Goal: Task Accomplishment & Management: Manage account settings

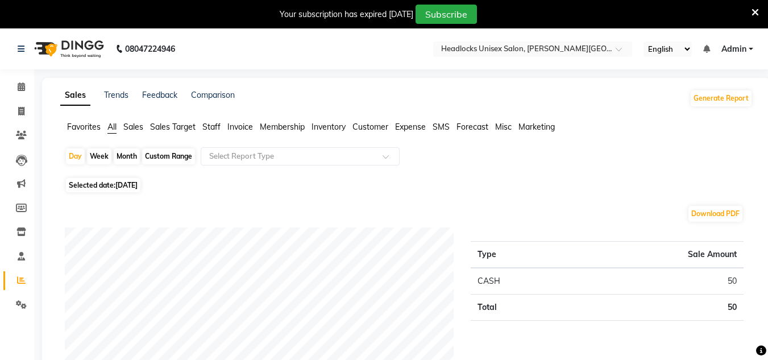
click at [753, 12] on icon at bounding box center [754, 12] width 7 height 10
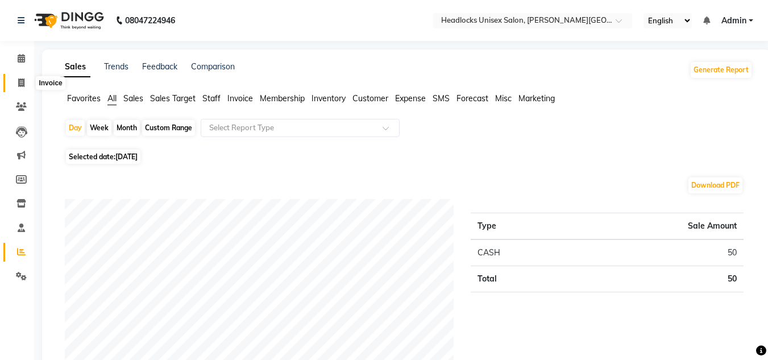
click at [23, 81] on icon at bounding box center [21, 82] width 6 height 9
select select "service"
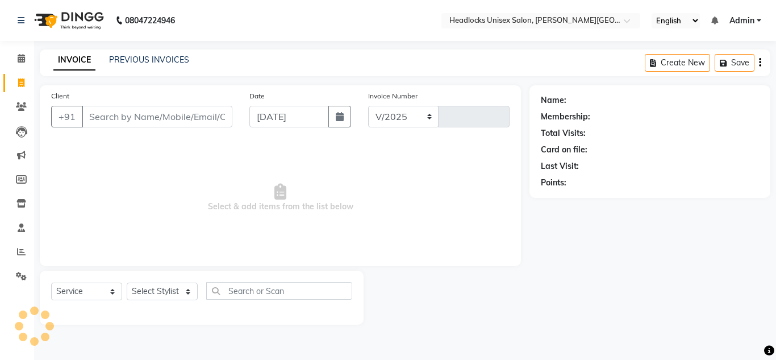
select select "6850"
type input "3216"
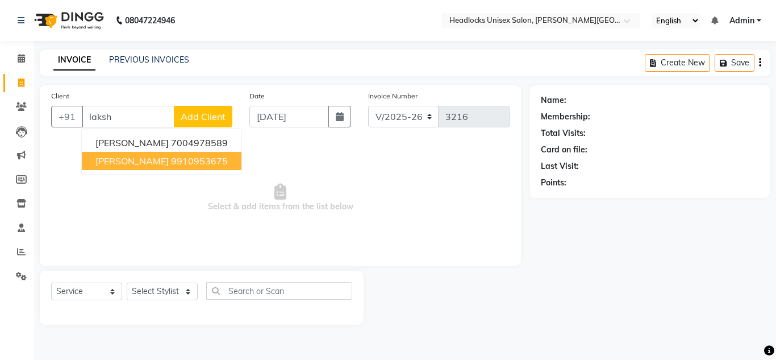
click at [111, 157] on span "[PERSON_NAME]" at bounding box center [131, 160] width 73 height 11
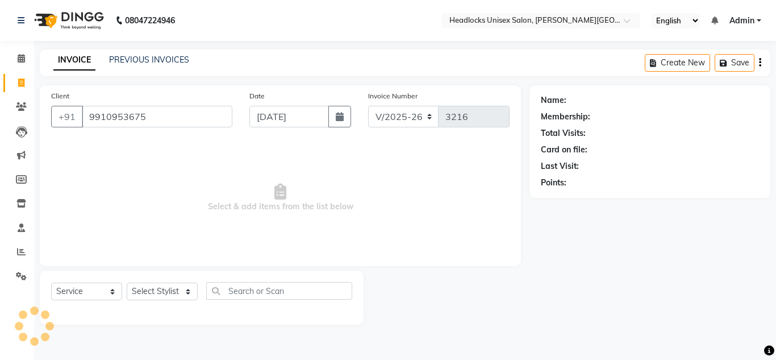
type input "9910953675"
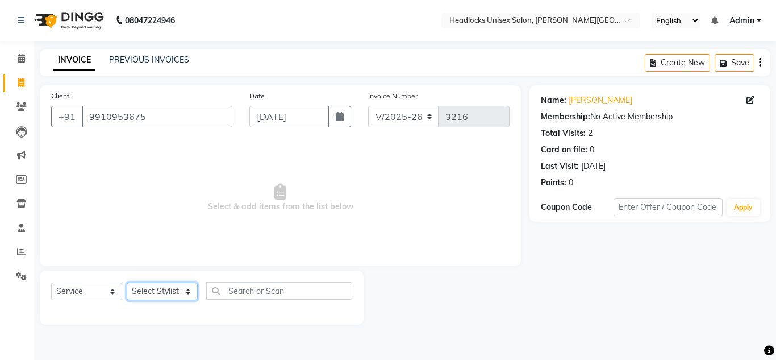
click at [177, 294] on select "Select Stylist [PERSON_NAME] Jannat Kaif [DATE] [PERSON_NAME] [PERSON_NAME] [PE…" at bounding box center [162, 291] width 71 height 18
select select "66496"
click at [127, 282] on select "Select Stylist [PERSON_NAME] Jannat Kaif [DATE] [PERSON_NAME] [PERSON_NAME] [PE…" at bounding box center [162, 291] width 71 height 18
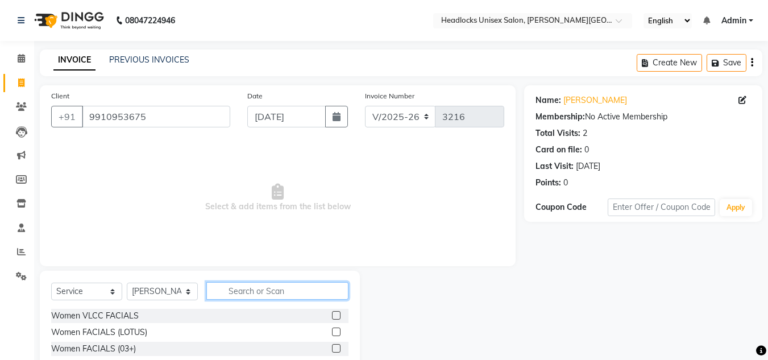
click at [263, 285] on input "text" at bounding box center [277, 291] width 142 height 18
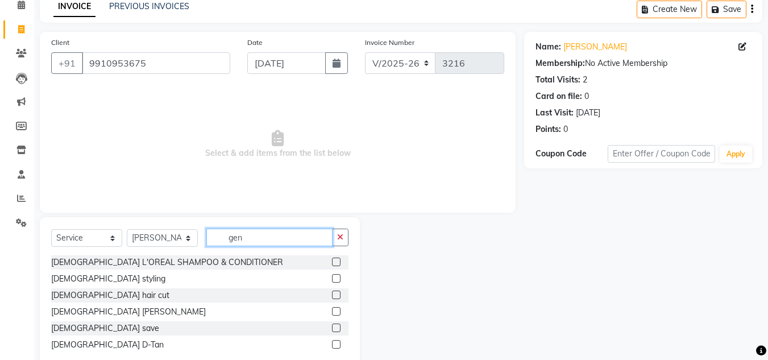
scroll to position [81, 0]
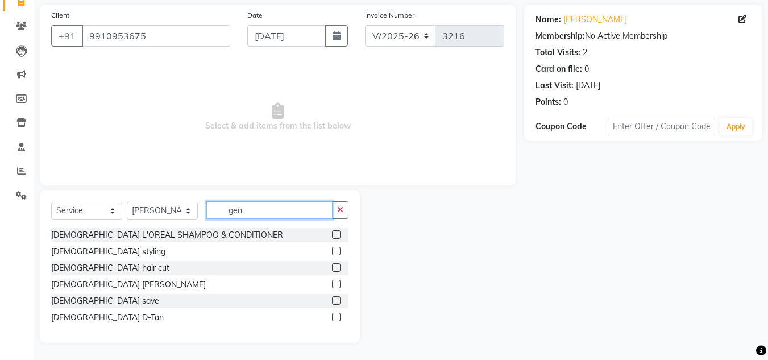
type input "gen"
click at [338, 265] on label at bounding box center [336, 267] width 9 height 9
click at [338, 265] on input "checkbox" at bounding box center [335, 267] width 7 height 7
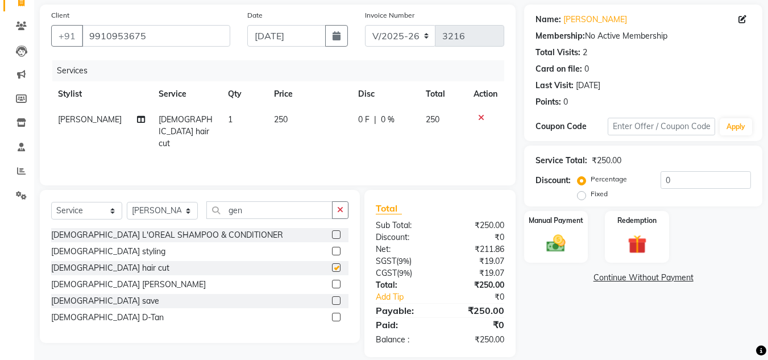
checkbox input "false"
click at [338, 303] on label at bounding box center [336, 300] width 9 height 9
click at [338, 303] on input "checkbox" at bounding box center [335, 300] width 7 height 7
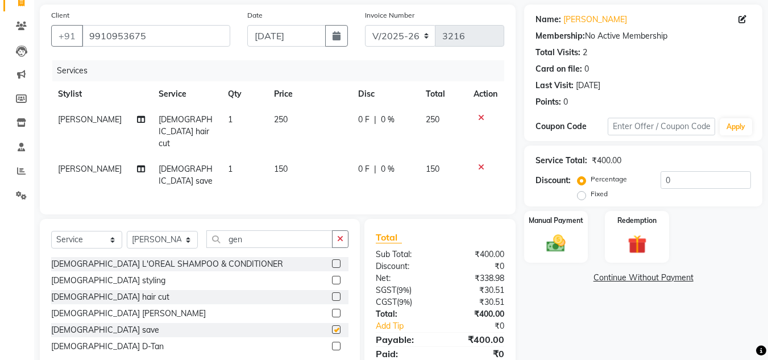
checkbox input "false"
click at [555, 243] on img at bounding box center [556, 243] width 32 height 23
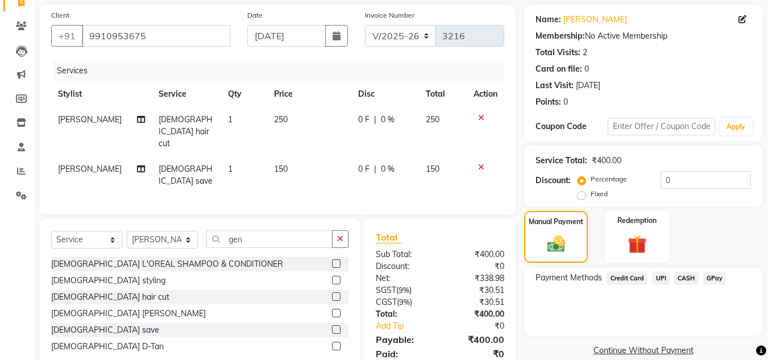
click at [658, 275] on span "UPI" at bounding box center [661, 278] width 18 height 13
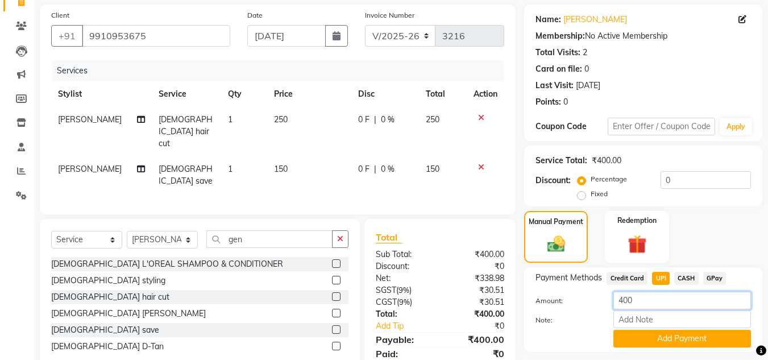
click at [627, 298] on input "400" at bounding box center [682, 301] width 138 height 18
type input "450"
click at [674, 328] on input "Note:" at bounding box center [682, 319] width 138 height 18
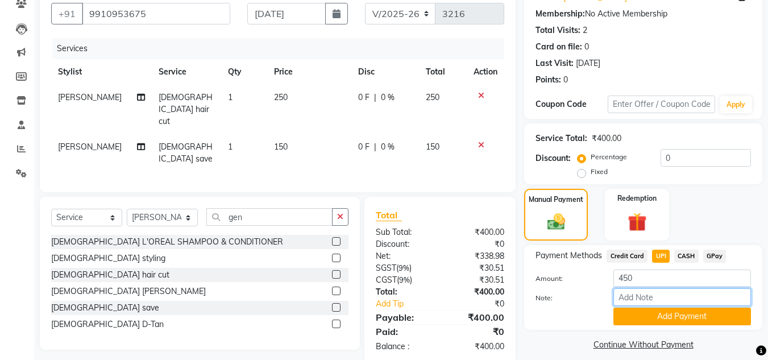
scroll to position [113, 0]
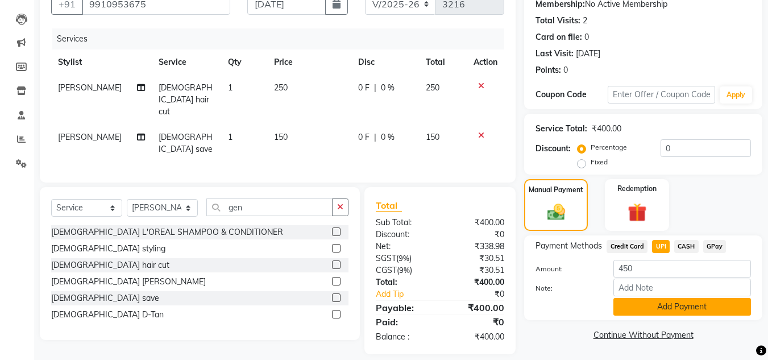
click at [625, 305] on button "Add Payment" at bounding box center [682, 307] width 138 height 18
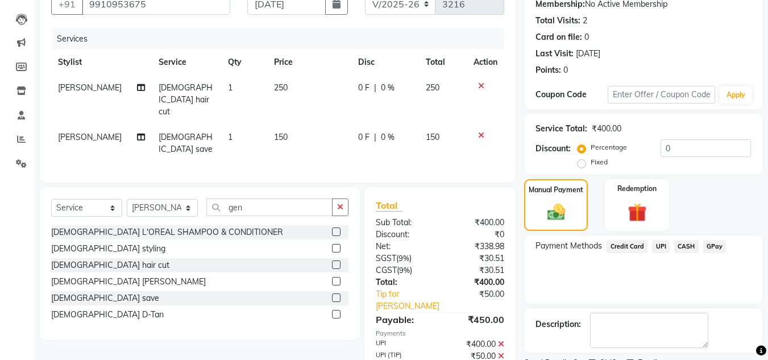
scroll to position [157, 0]
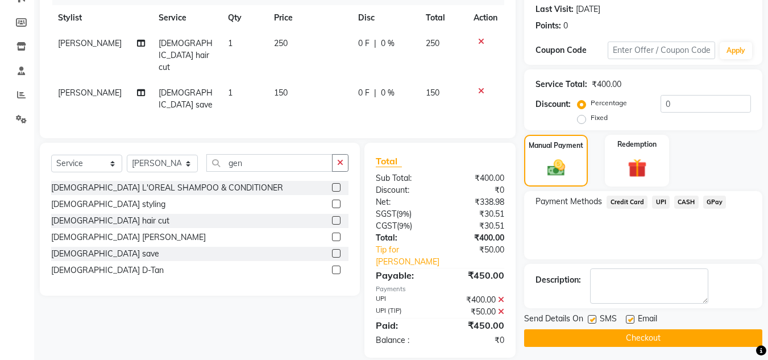
click at [706, 341] on button "Checkout" at bounding box center [643, 338] width 238 height 18
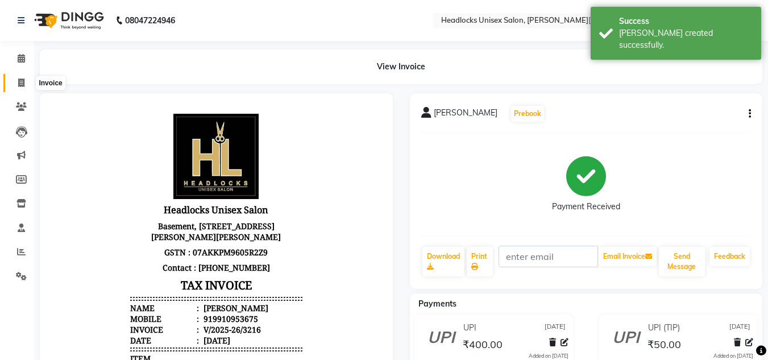
click at [22, 77] on span at bounding box center [21, 83] width 20 height 13
select select "service"
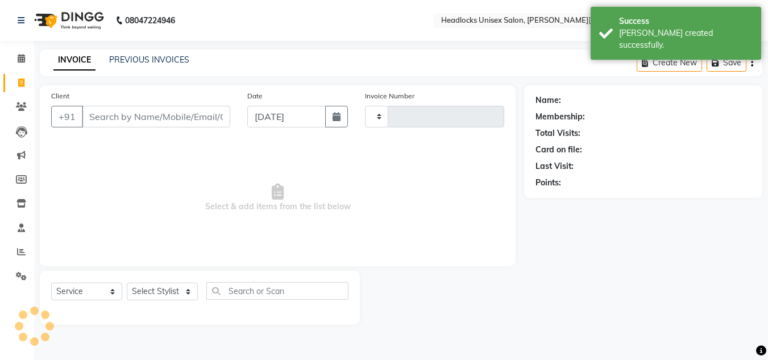
type input "3217"
select select "6850"
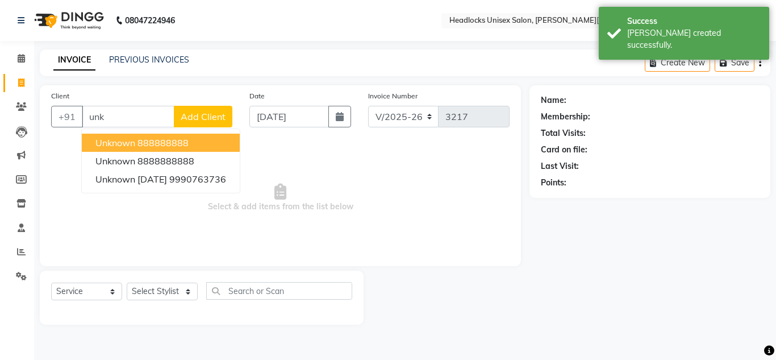
click at [116, 144] on span "unknown" at bounding box center [115, 142] width 40 height 11
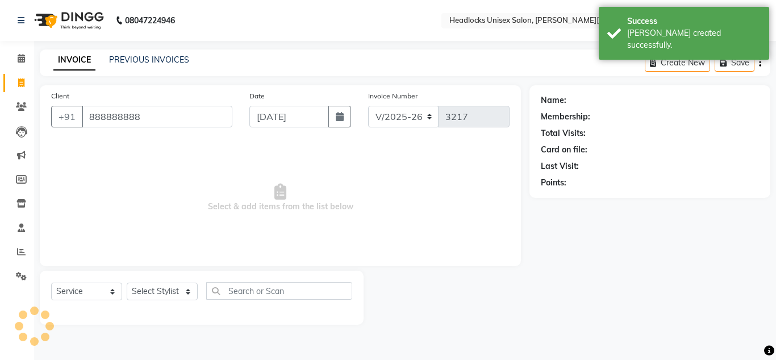
type input "888888888"
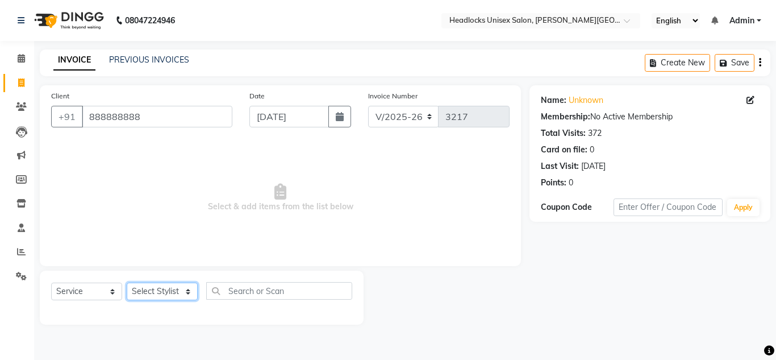
click at [172, 293] on select "Select Stylist [PERSON_NAME] Jannat Kaif [DATE] [PERSON_NAME] [PERSON_NAME] [PE…" at bounding box center [162, 291] width 71 height 18
select select "53616"
click at [127, 282] on select "Select Stylist [PERSON_NAME] Jannat Kaif [DATE] [PERSON_NAME] [PERSON_NAME] [PE…" at bounding box center [162, 291] width 71 height 18
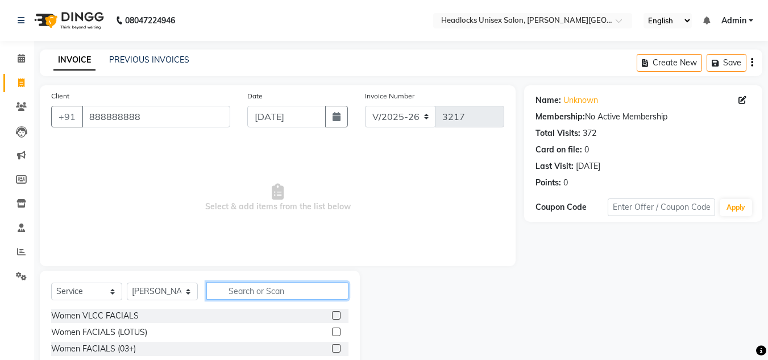
click at [279, 287] on input "text" at bounding box center [277, 291] width 142 height 18
type input "gen"
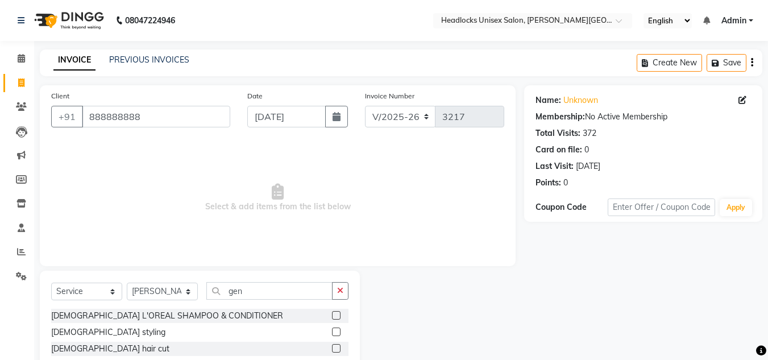
drag, startPoint x: 764, startPoint y: 336, endPoint x: 776, endPoint y: 330, distance: 12.7
click at [767, 330] on html "08047224946 Select Location × Headlocks Unisex Salon, [PERSON_NAME] Nagar Engli…" at bounding box center [384, 180] width 768 height 360
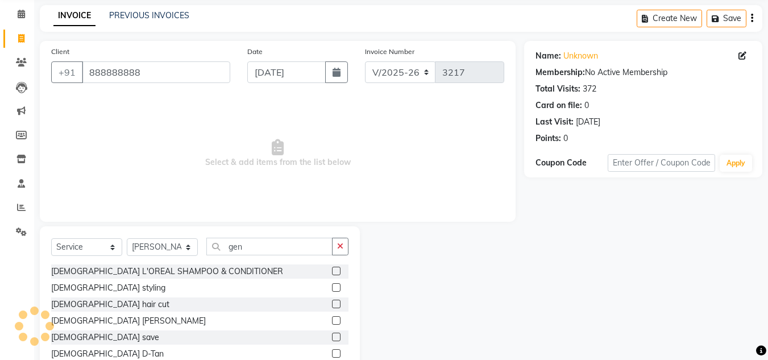
scroll to position [78, 0]
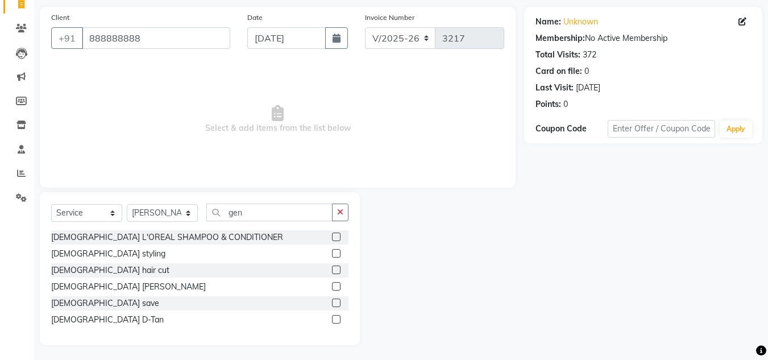
click at [334, 286] on label at bounding box center [336, 286] width 9 height 9
click at [334, 286] on input "checkbox" at bounding box center [335, 286] width 7 height 7
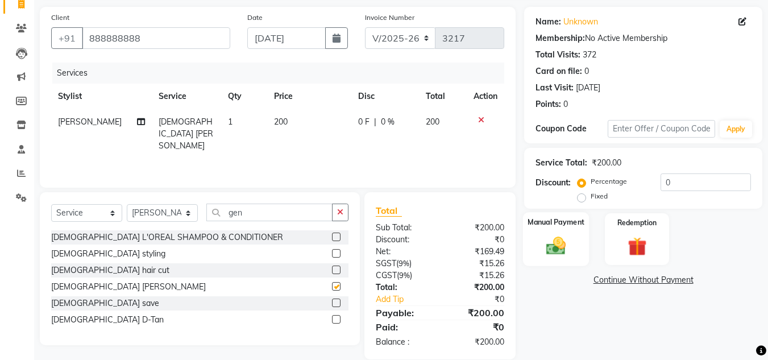
checkbox input "false"
click at [565, 247] on img at bounding box center [556, 245] width 32 height 23
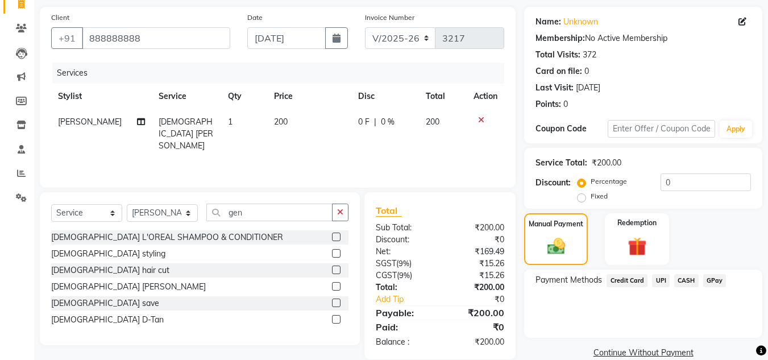
click at [686, 279] on span "CASH" at bounding box center [686, 280] width 24 height 13
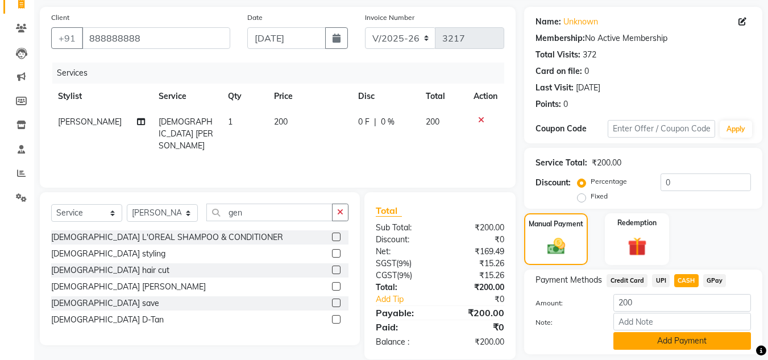
click at [650, 337] on button "Add Payment" at bounding box center [682, 341] width 138 height 18
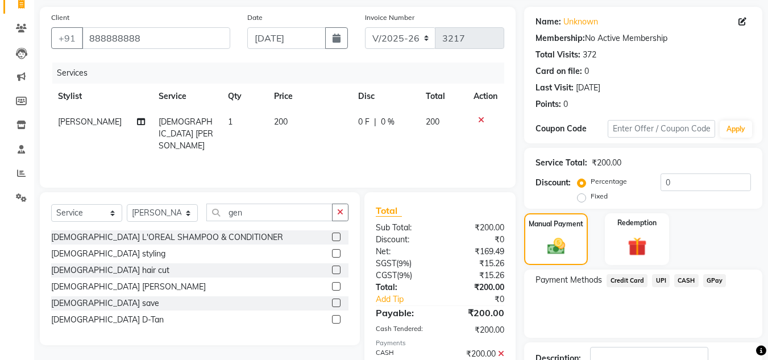
scroll to position [161, 0]
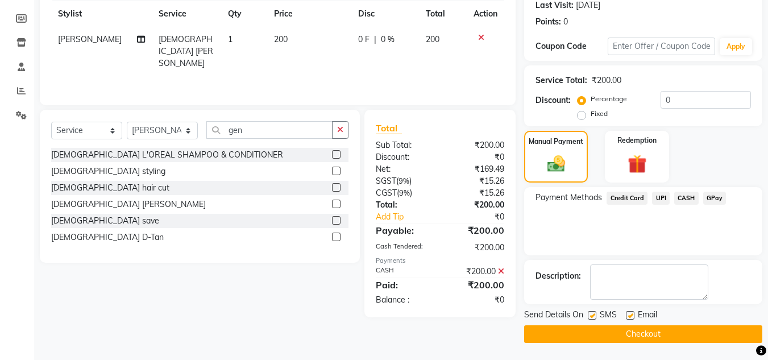
click at [723, 331] on button "Checkout" at bounding box center [643, 334] width 238 height 18
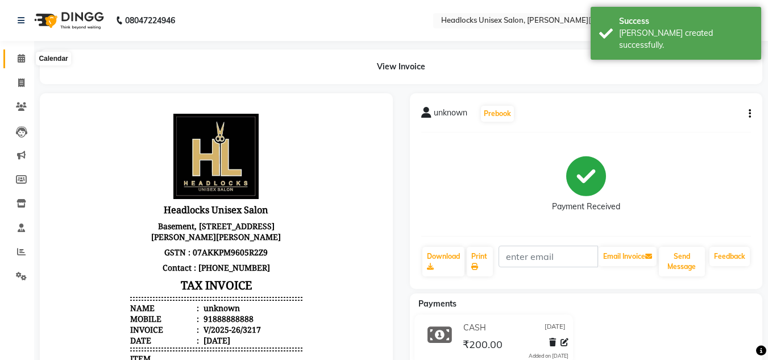
click at [16, 57] on span at bounding box center [21, 58] width 20 height 13
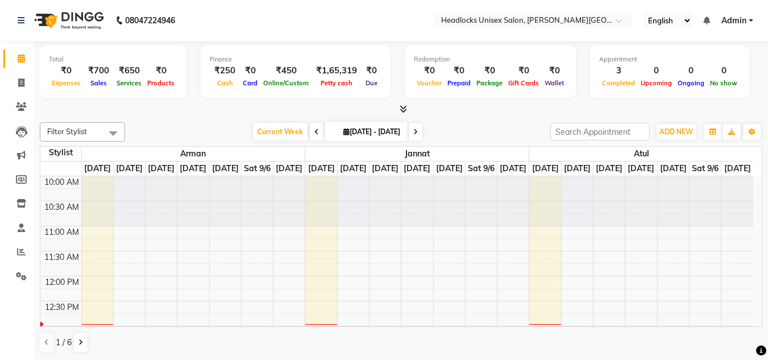
click at [169, 109] on div at bounding box center [401, 109] width 722 height 12
click at [17, 256] on span at bounding box center [21, 252] width 20 height 13
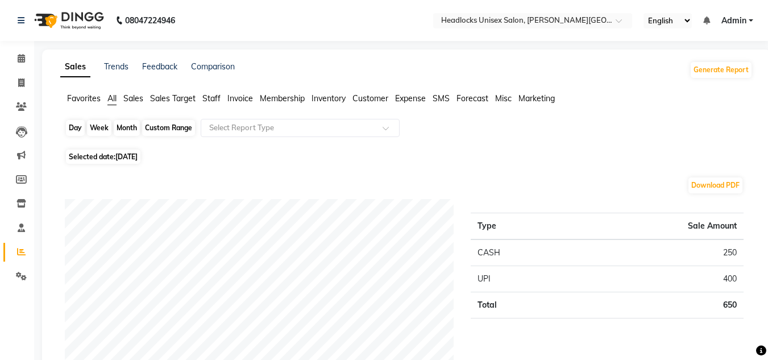
click at [74, 126] on div "Day" at bounding box center [75, 128] width 19 height 16
select select "9"
select select "2025"
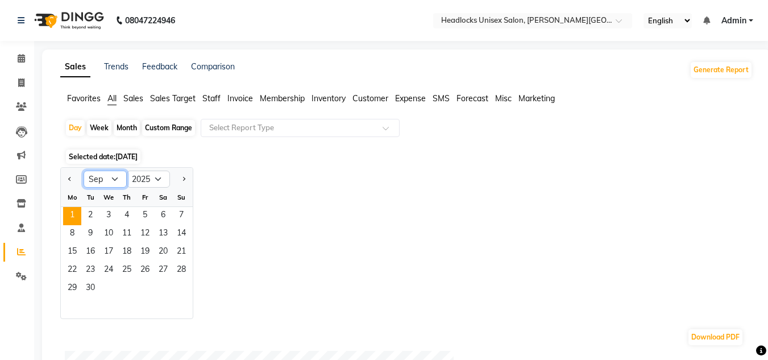
click at [115, 177] on select "Jan Feb Mar Apr May Jun [DATE] Aug Sep Oct Nov Dec" at bounding box center [105, 179] width 43 height 17
select select "8"
click at [84, 171] on select "Jan Feb Mar Apr May Jun [DATE] Aug Sep Oct Nov Dec" at bounding box center [105, 179] width 43 height 17
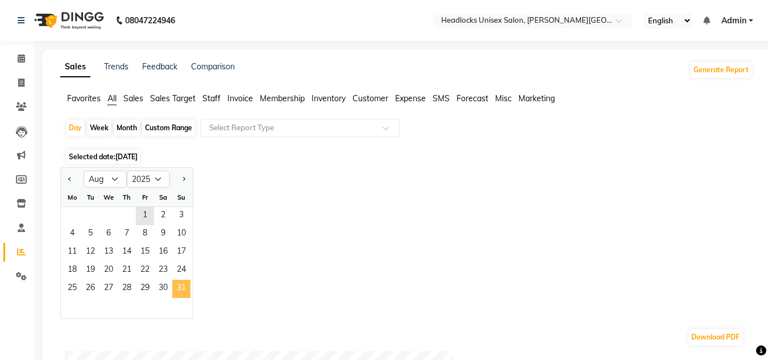
click at [181, 286] on span "31" at bounding box center [181, 289] width 18 height 18
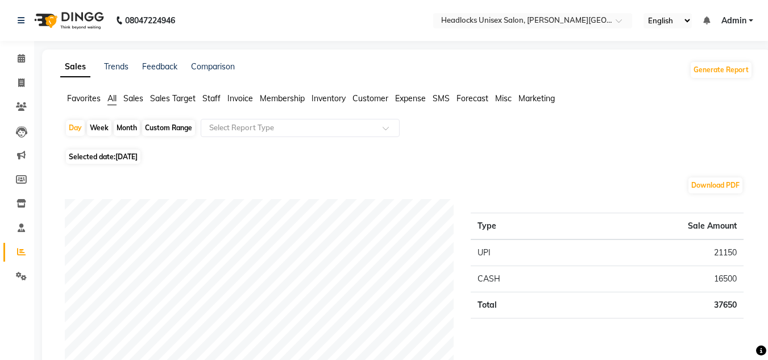
click at [309, 182] on div "Download PDF" at bounding box center [404, 185] width 679 height 18
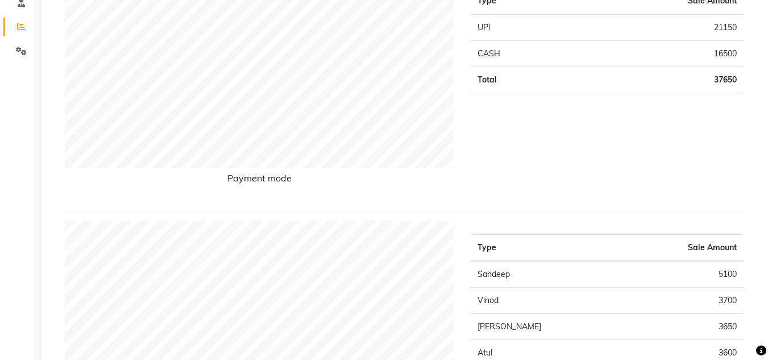
scroll to position [205, 0]
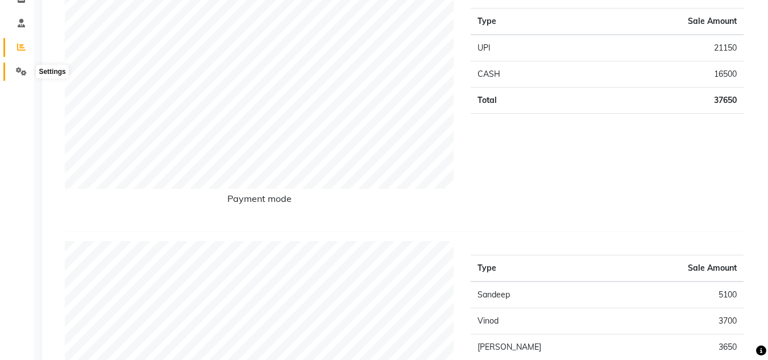
click at [21, 74] on icon at bounding box center [21, 71] width 11 height 9
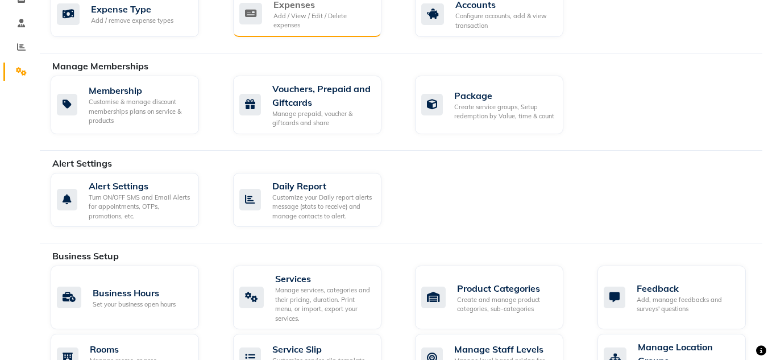
click at [295, 17] on div "Add / View / Edit / Delete expenses" at bounding box center [322, 20] width 99 height 19
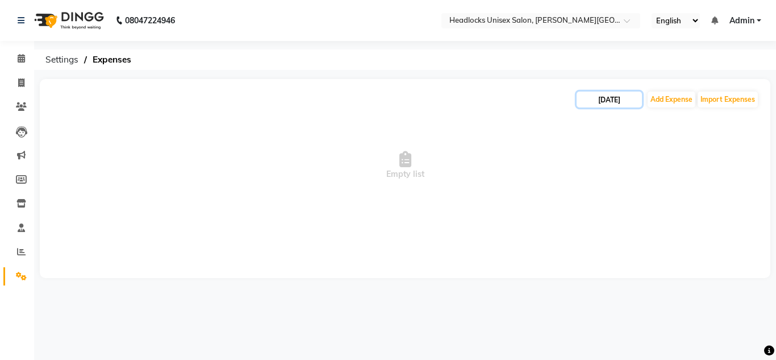
click at [596, 100] on input "[DATE]" at bounding box center [609, 100] width 65 height 16
select select "9"
select select "2025"
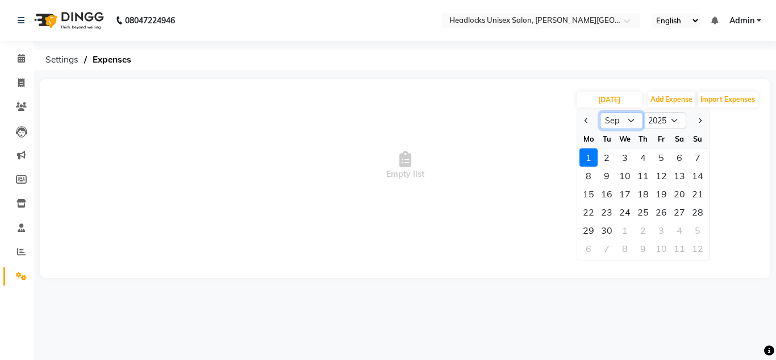
click at [629, 120] on select "Jan Feb Mar Apr May Jun [DATE] Aug Sep Oct Nov Dec" at bounding box center [621, 120] width 43 height 17
select select "8"
click at [600, 112] on select "Jan Feb Mar Apr May Jun [DATE] Aug Sep Oct Nov Dec" at bounding box center [621, 120] width 43 height 17
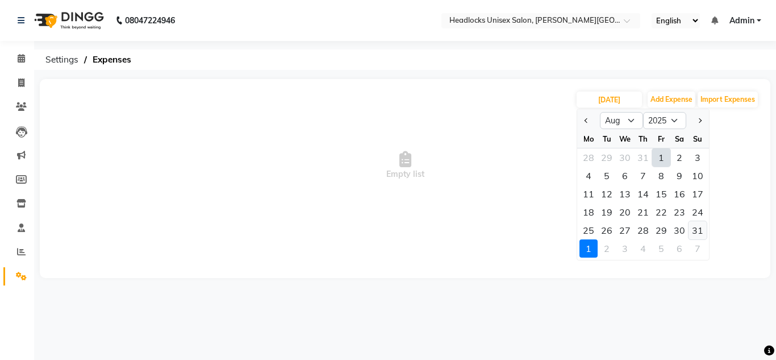
click at [697, 230] on div "31" at bounding box center [698, 230] width 18 height 18
type input "[DATE]"
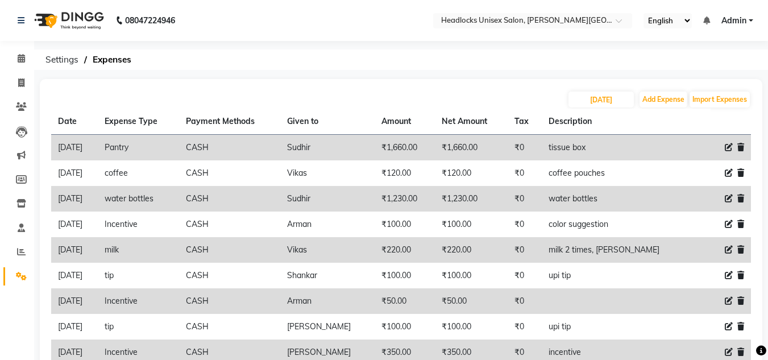
click at [448, 72] on div "08047224946 Select Location × Headlocks Unisex Salon, [PERSON_NAME] Nagar Engli…" at bounding box center [384, 226] width 768 height 452
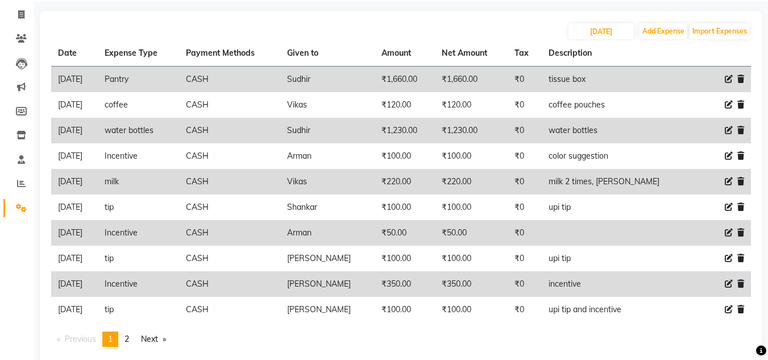
scroll to position [91, 0]
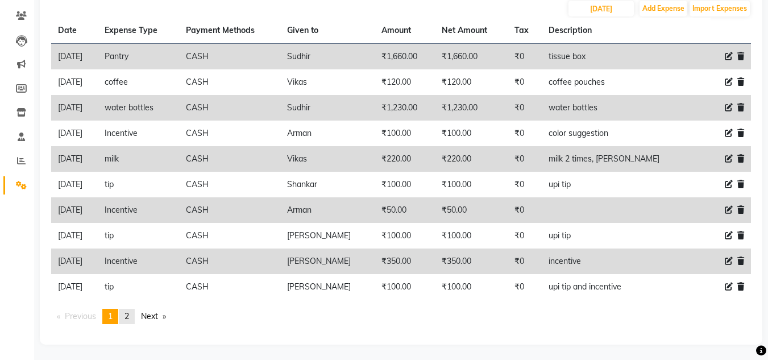
click at [129, 319] on span "2" at bounding box center [126, 316] width 5 height 10
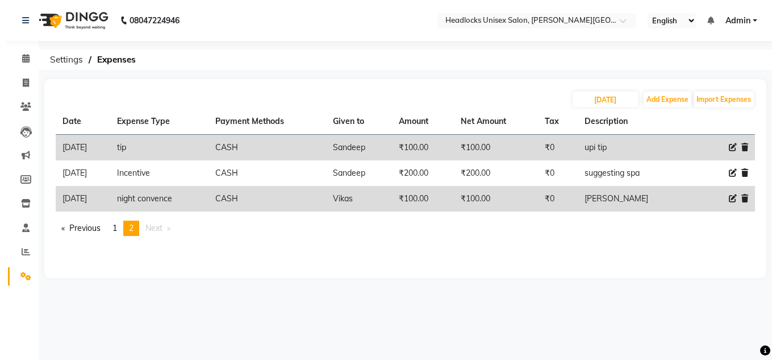
scroll to position [0, 0]
